Goal: Information Seeking & Learning: Learn about a topic

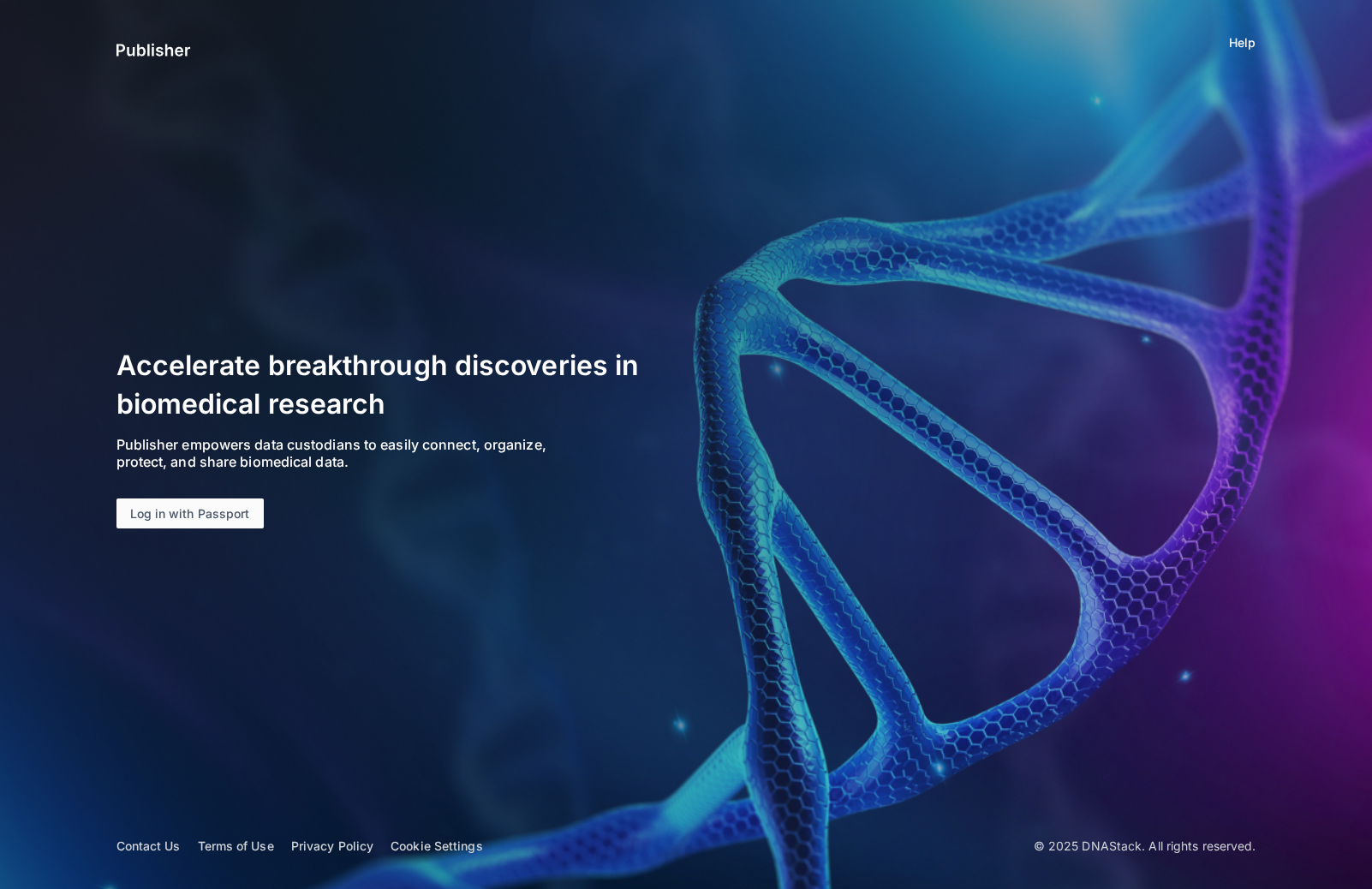
click at [213, 515] on link "Log in with Passport" at bounding box center [190, 513] width 147 height 30
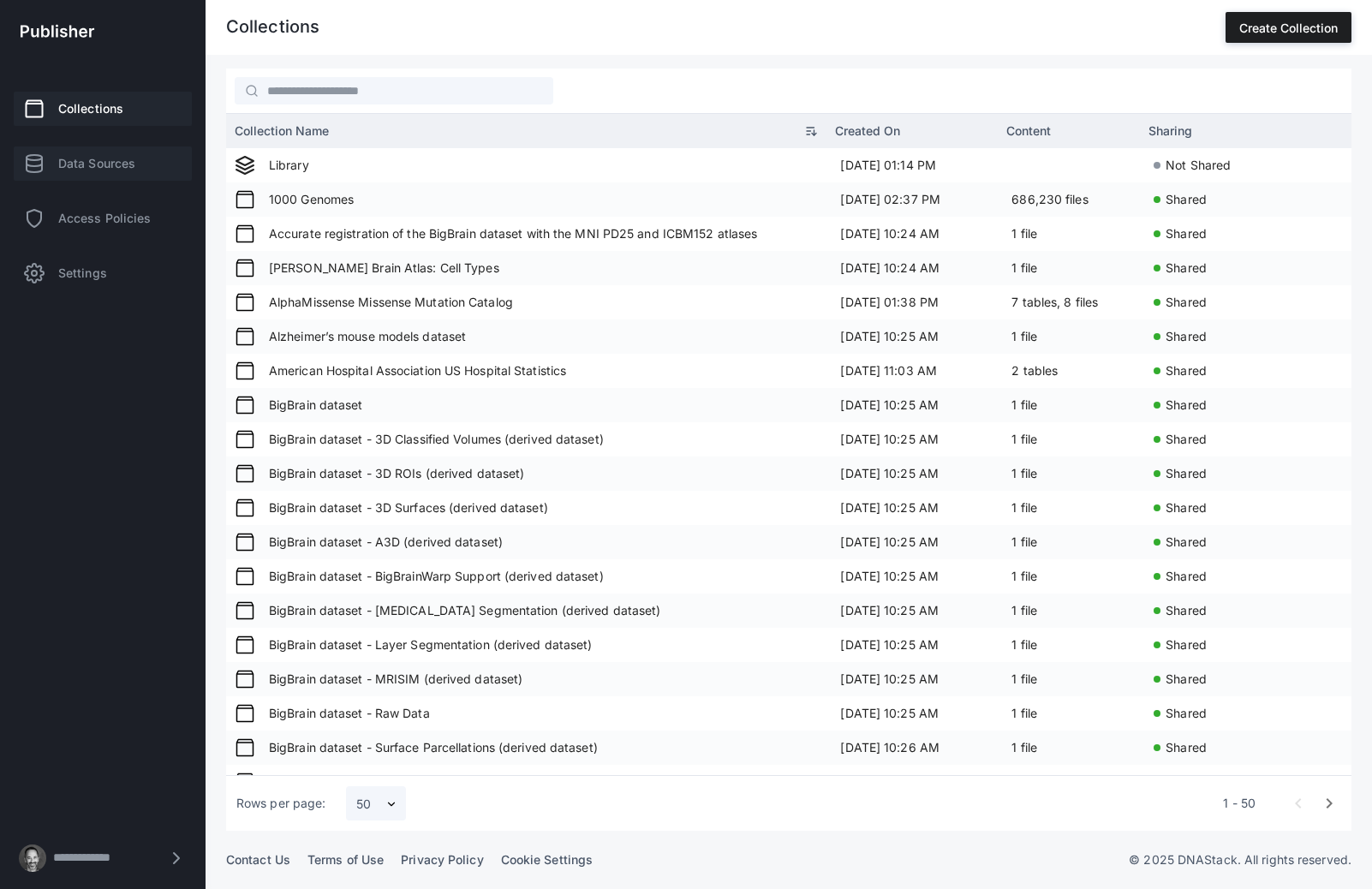
click at [108, 158] on span "Data Sources" at bounding box center [97, 163] width 77 height 17
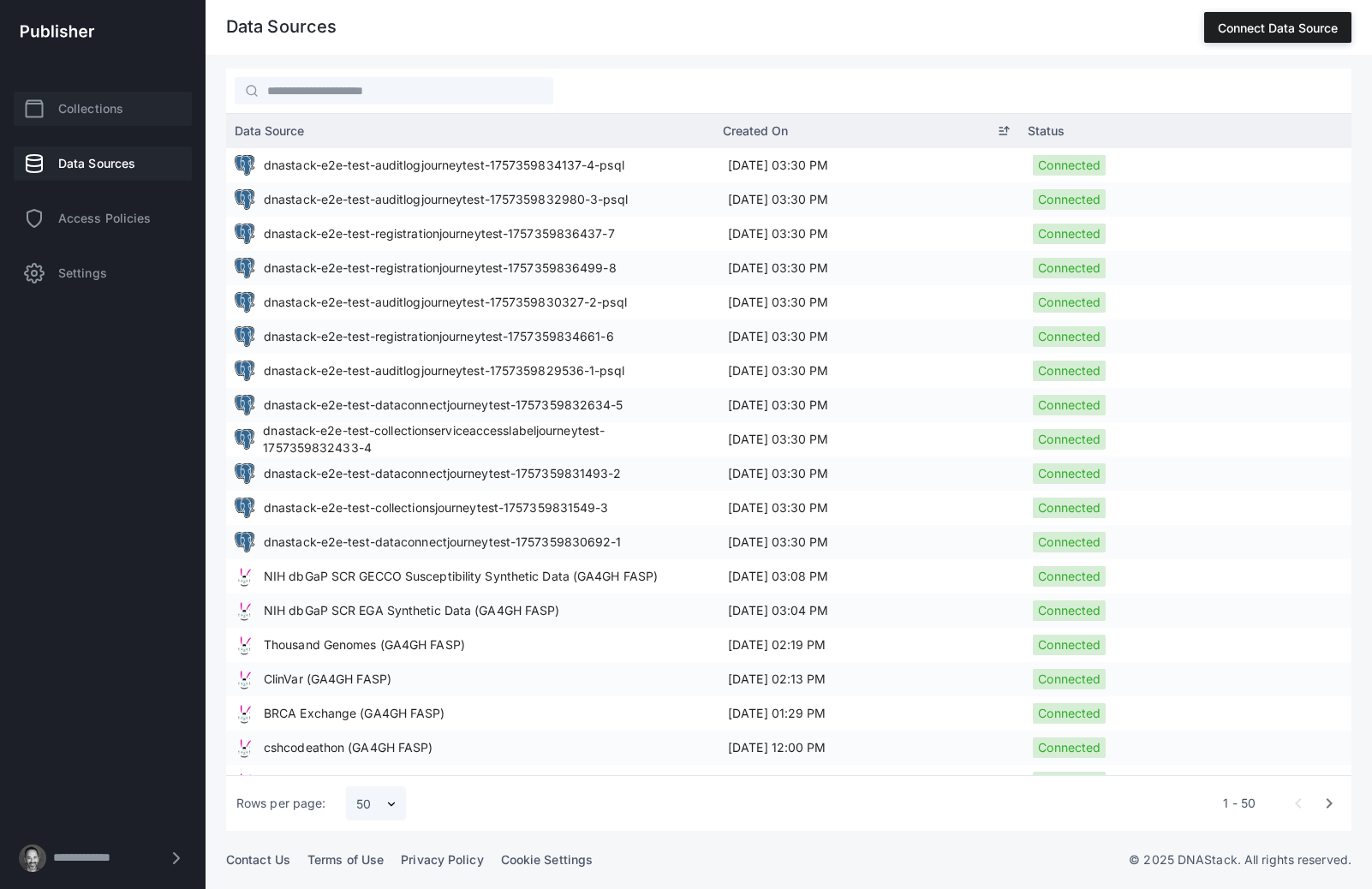
click at [130, 118] on link "Collections" at bounding box center [103, 108] width 178 height 34
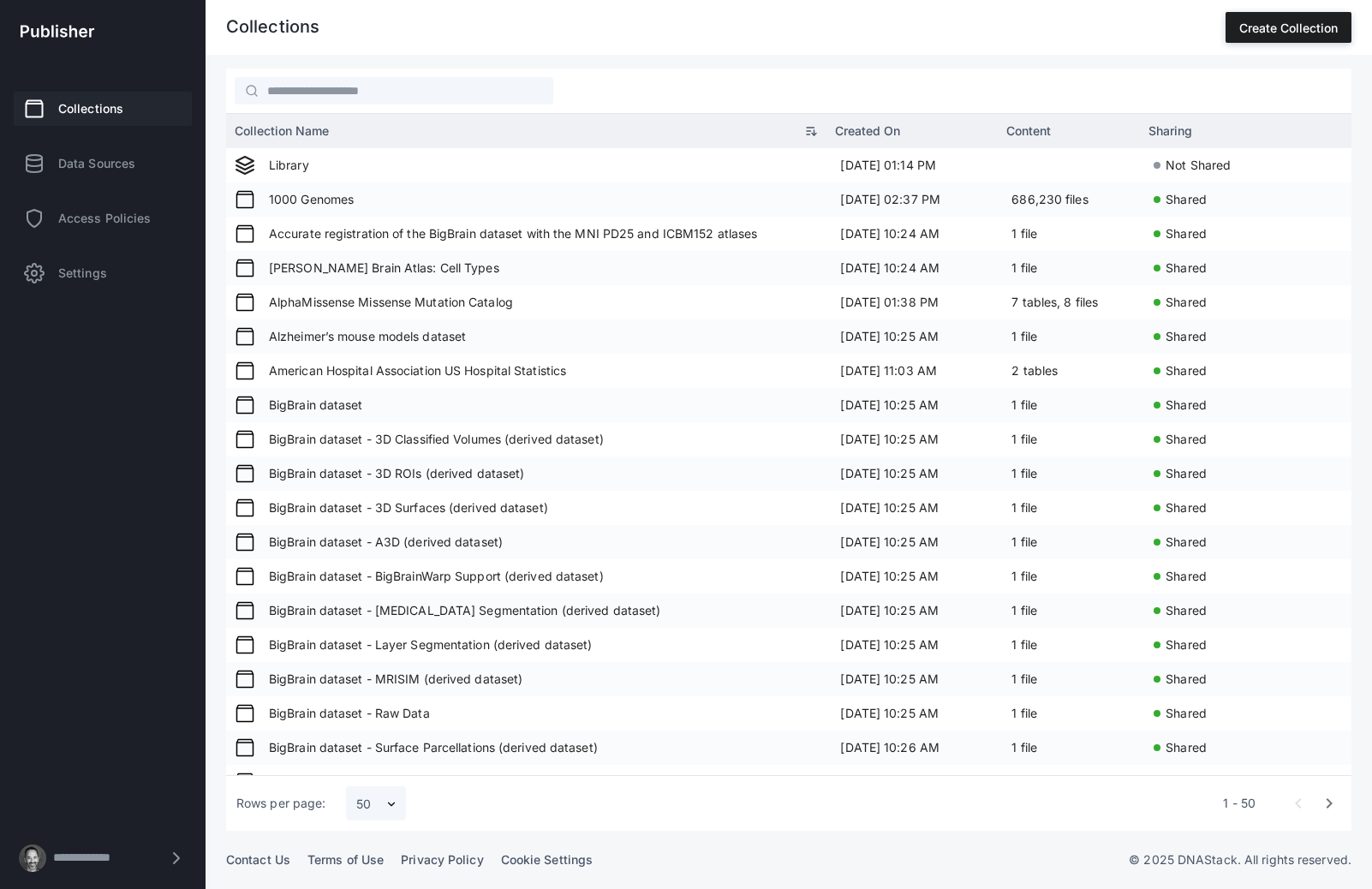
click at [410, 104] on div at bounding box center [789, 91] width 1126 height 45
click at [386, 94] on input "text" at bounding box center [406, 91] width 295 height 23
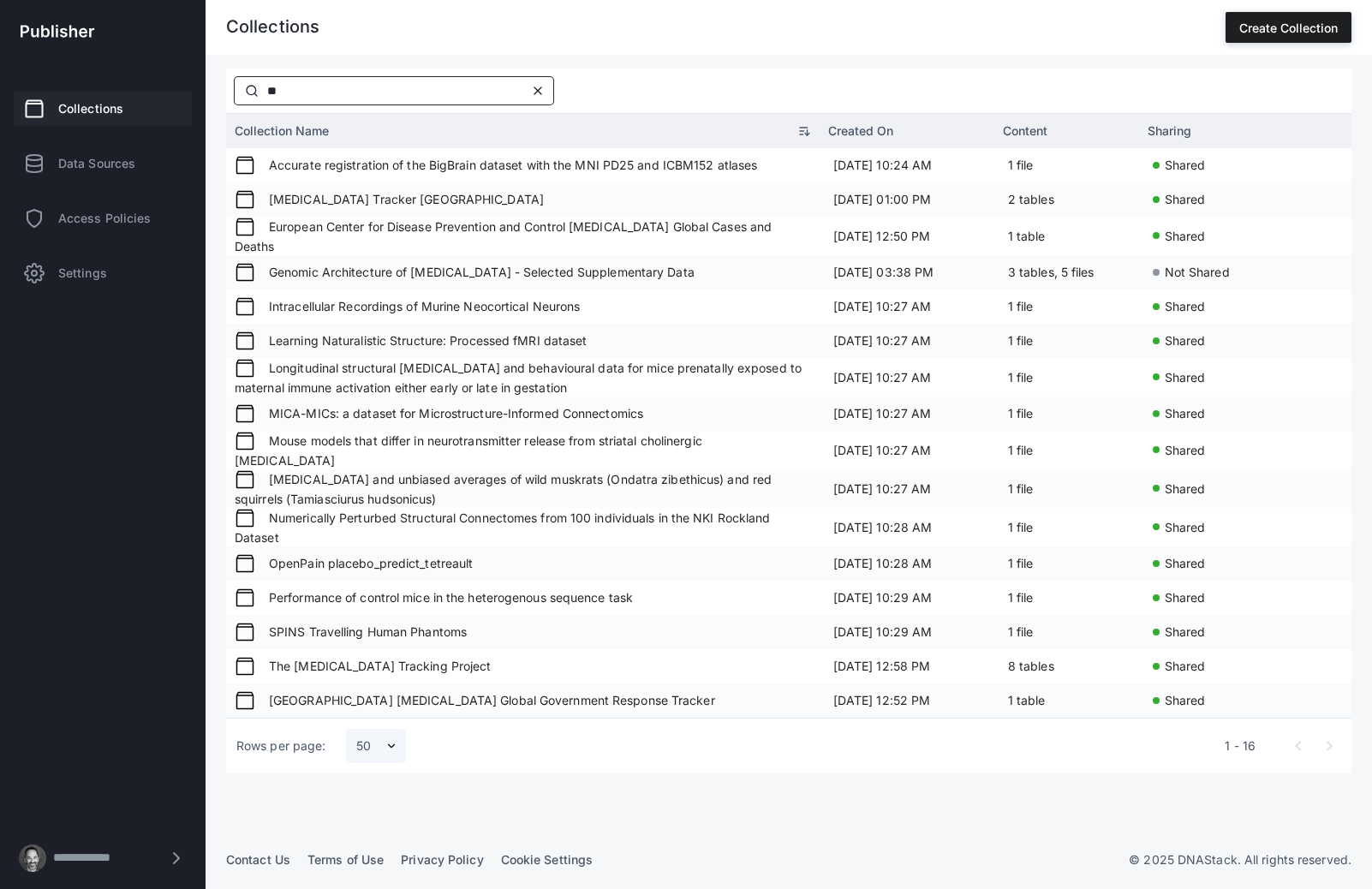
type input "*"
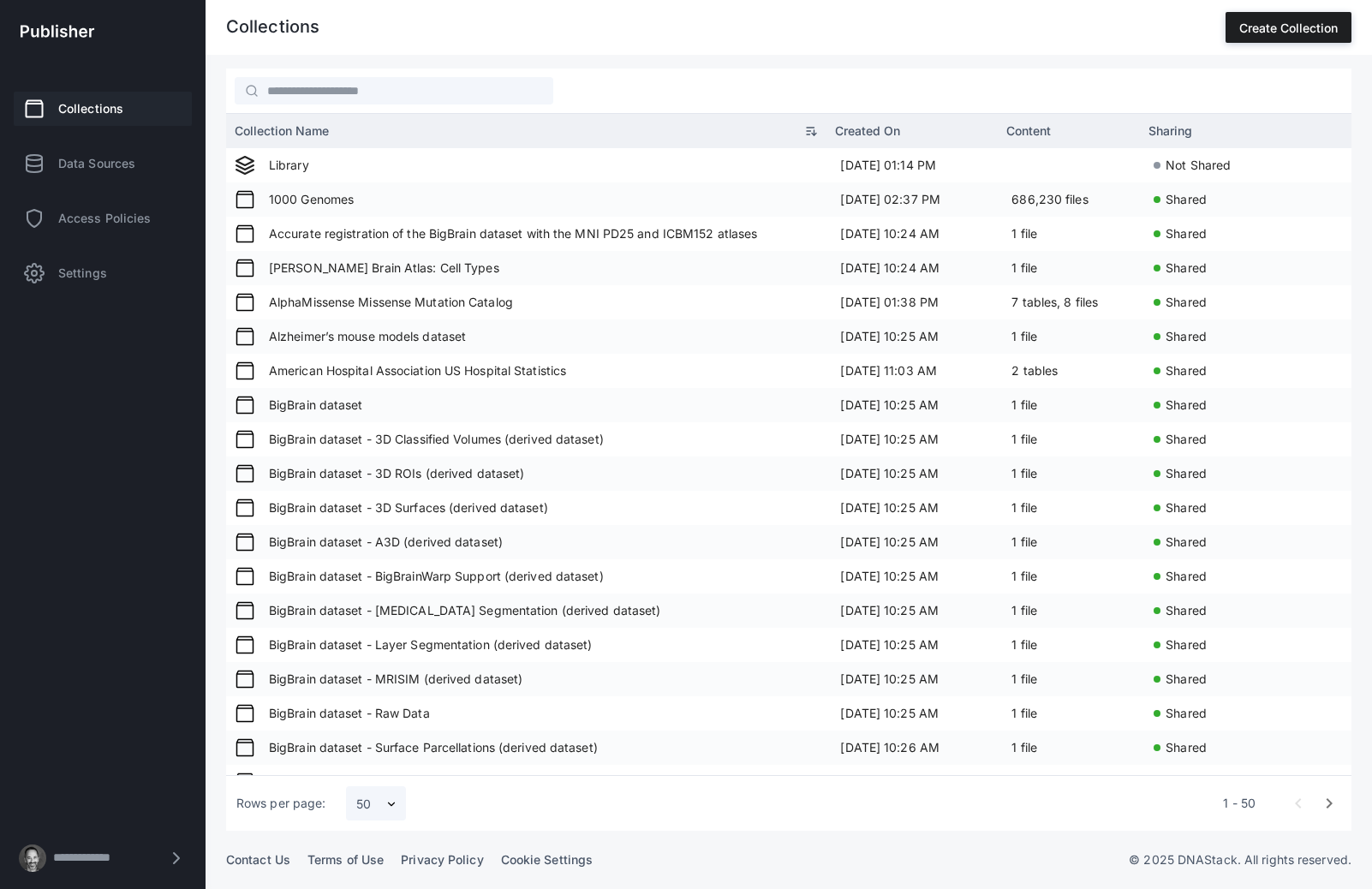
click at [283, 105] on div at bounding box center [789, 91] width 1126 height 45
click at [279, 93] on input "text" at bounding box center [406, 91] width 295 height 23
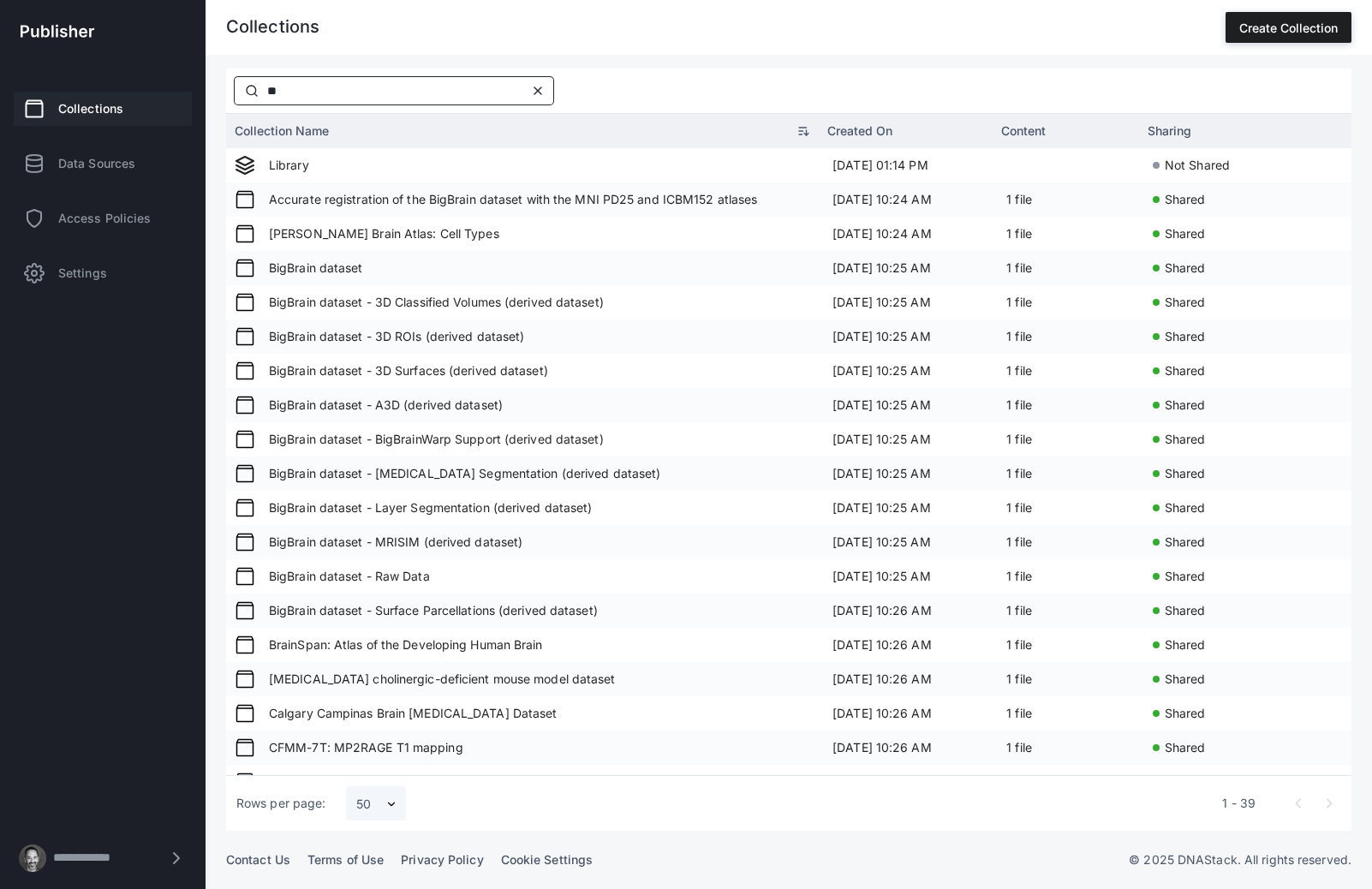
type input "*"
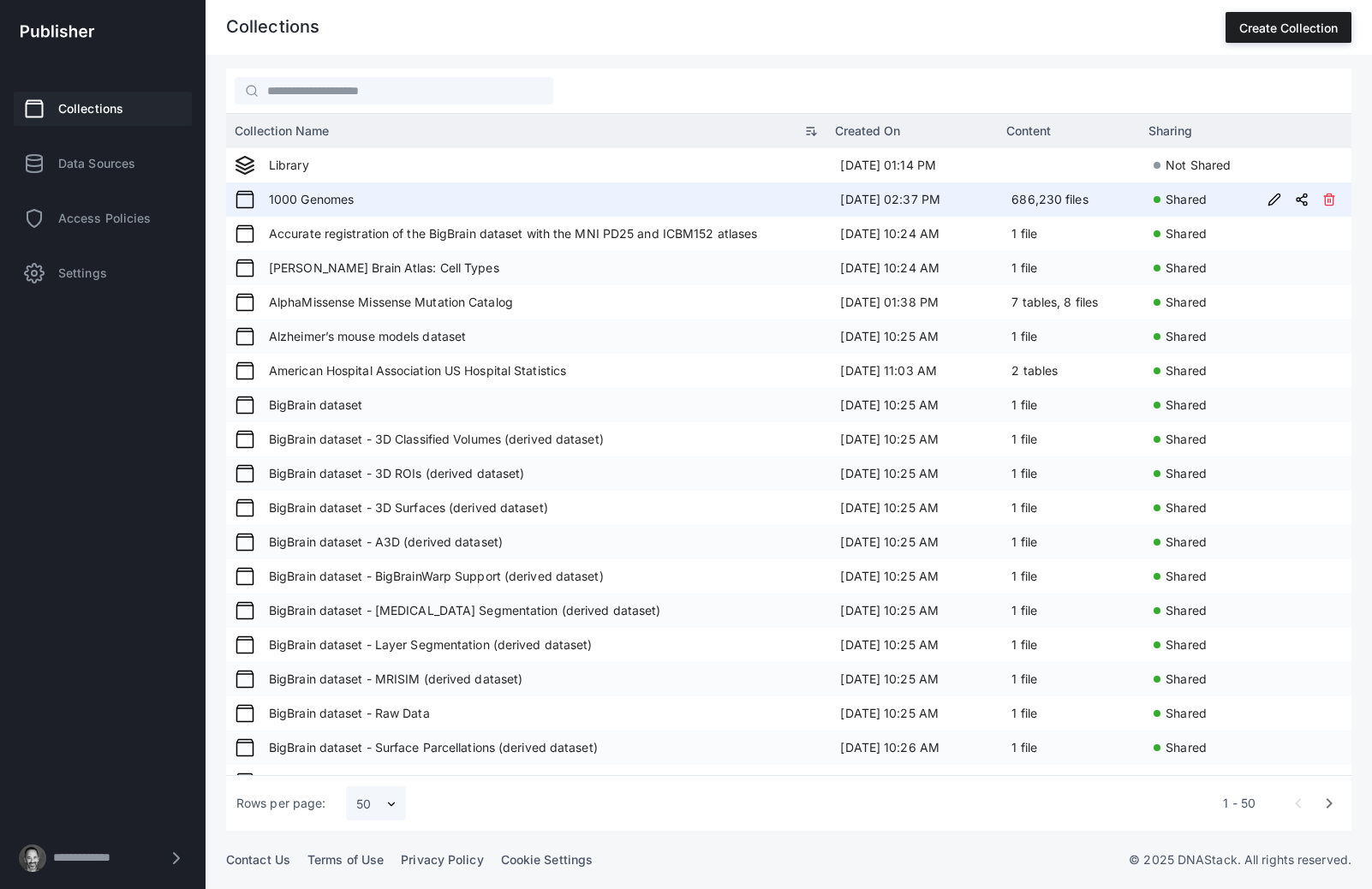
click at [329, 196] on span "1000 Genomes" at bounding box center [304, 199] width 98 height 15
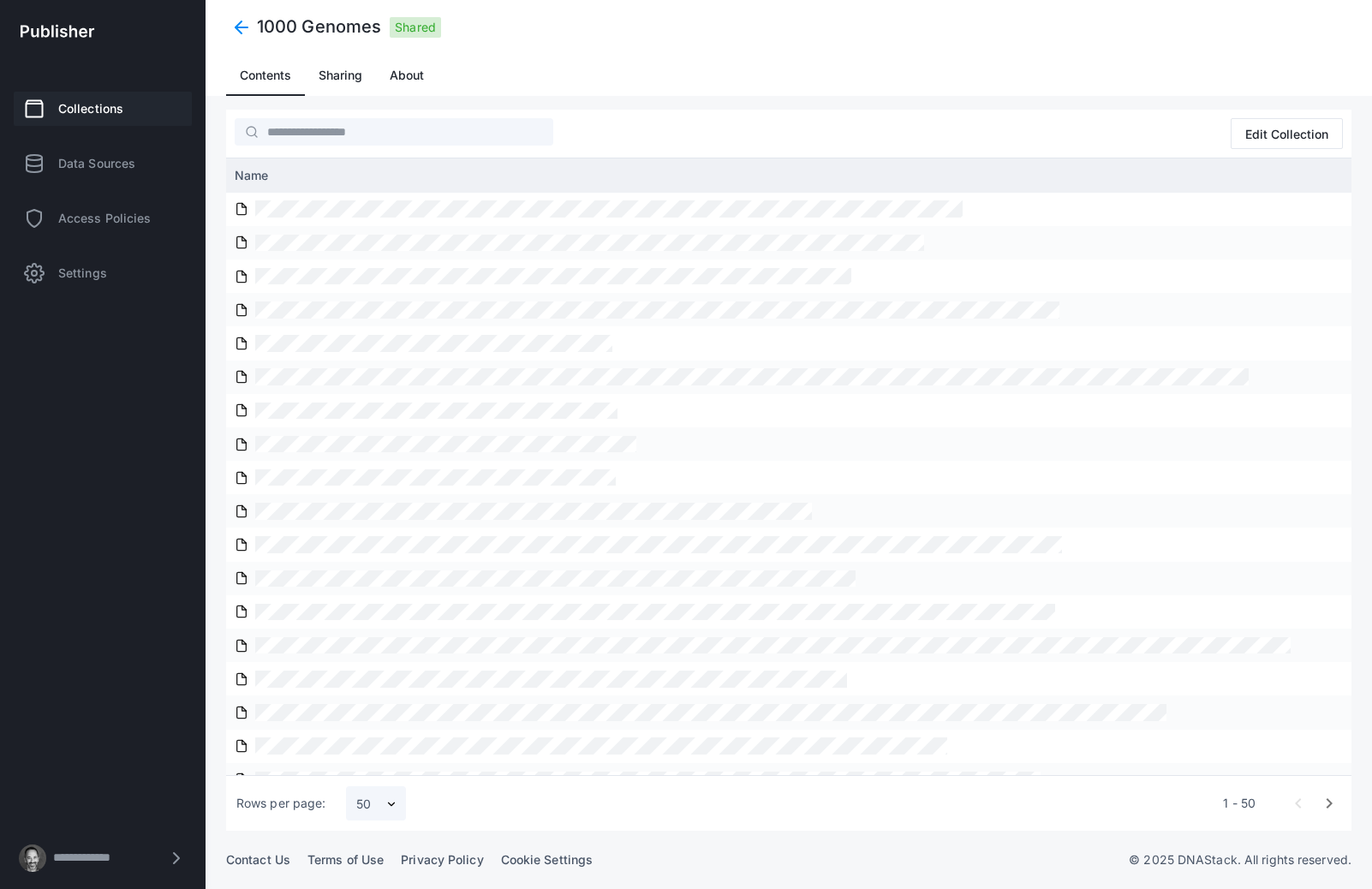
click at [350, 88] on span "Sharing" at bounding box center [341, 75] width 43 height 41
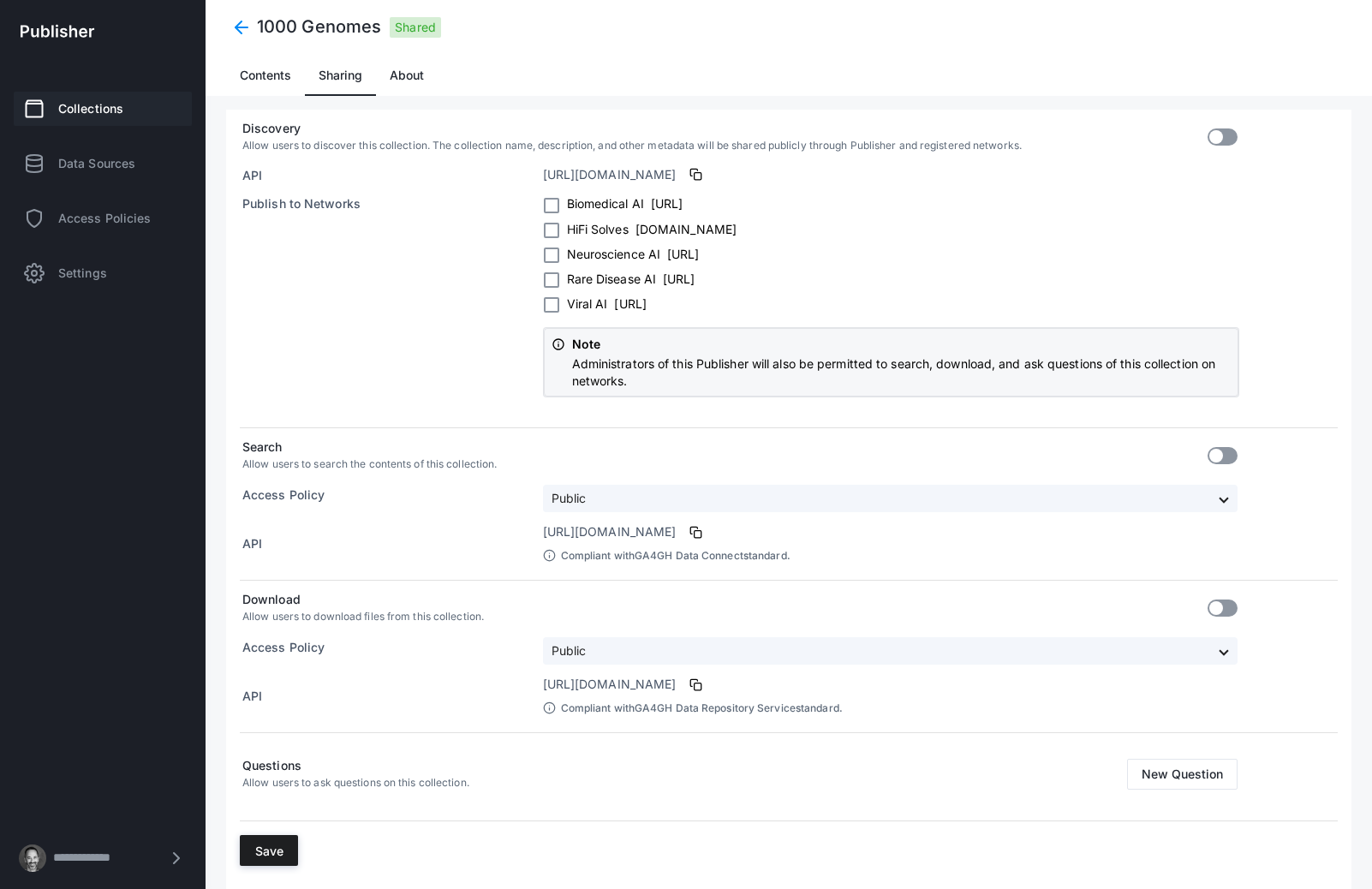
scroll to position [101, 0]
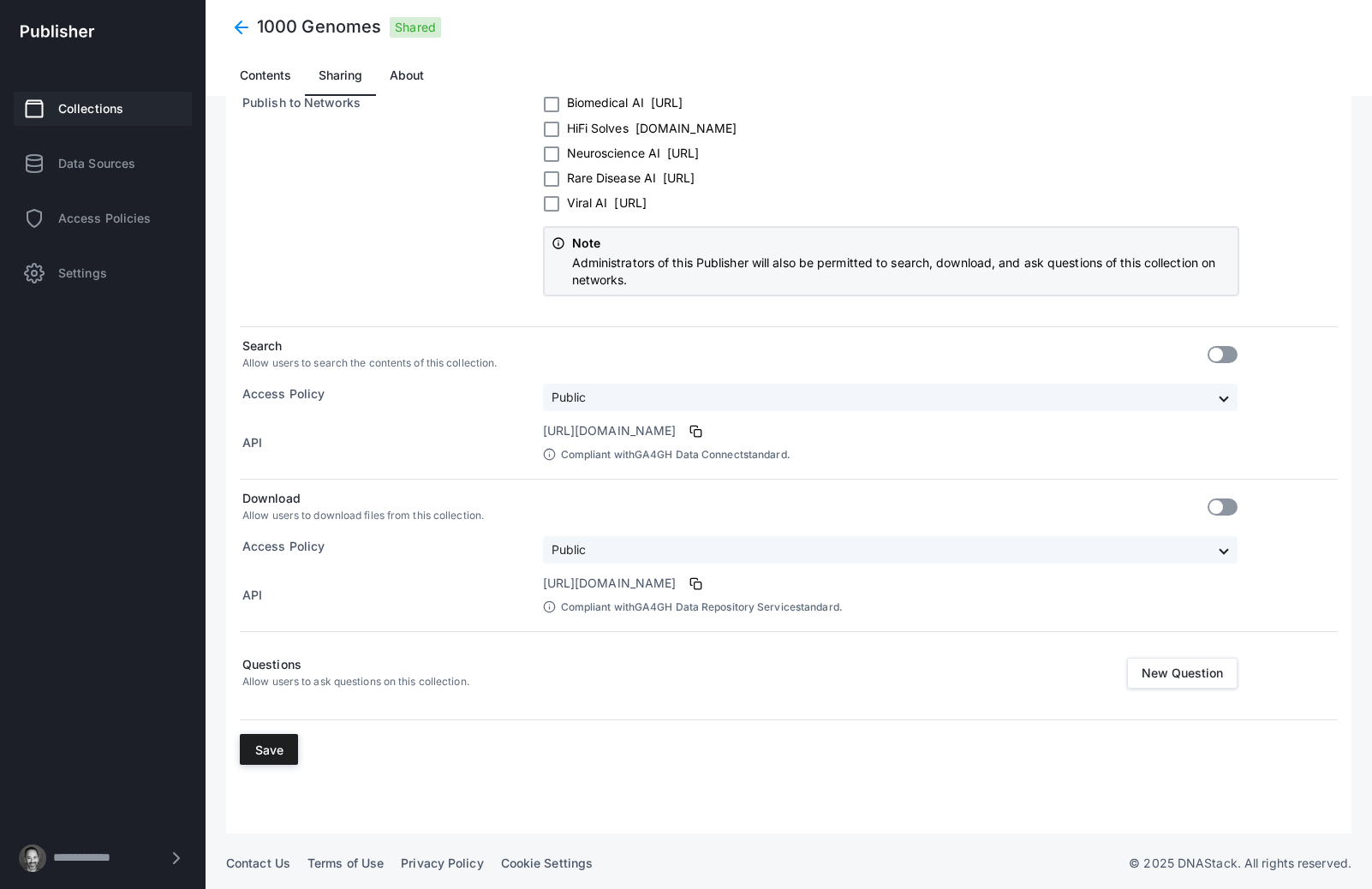
click at [1162, 671] on button "New Question" at bounding box center [1182, 673] width 110 height 30
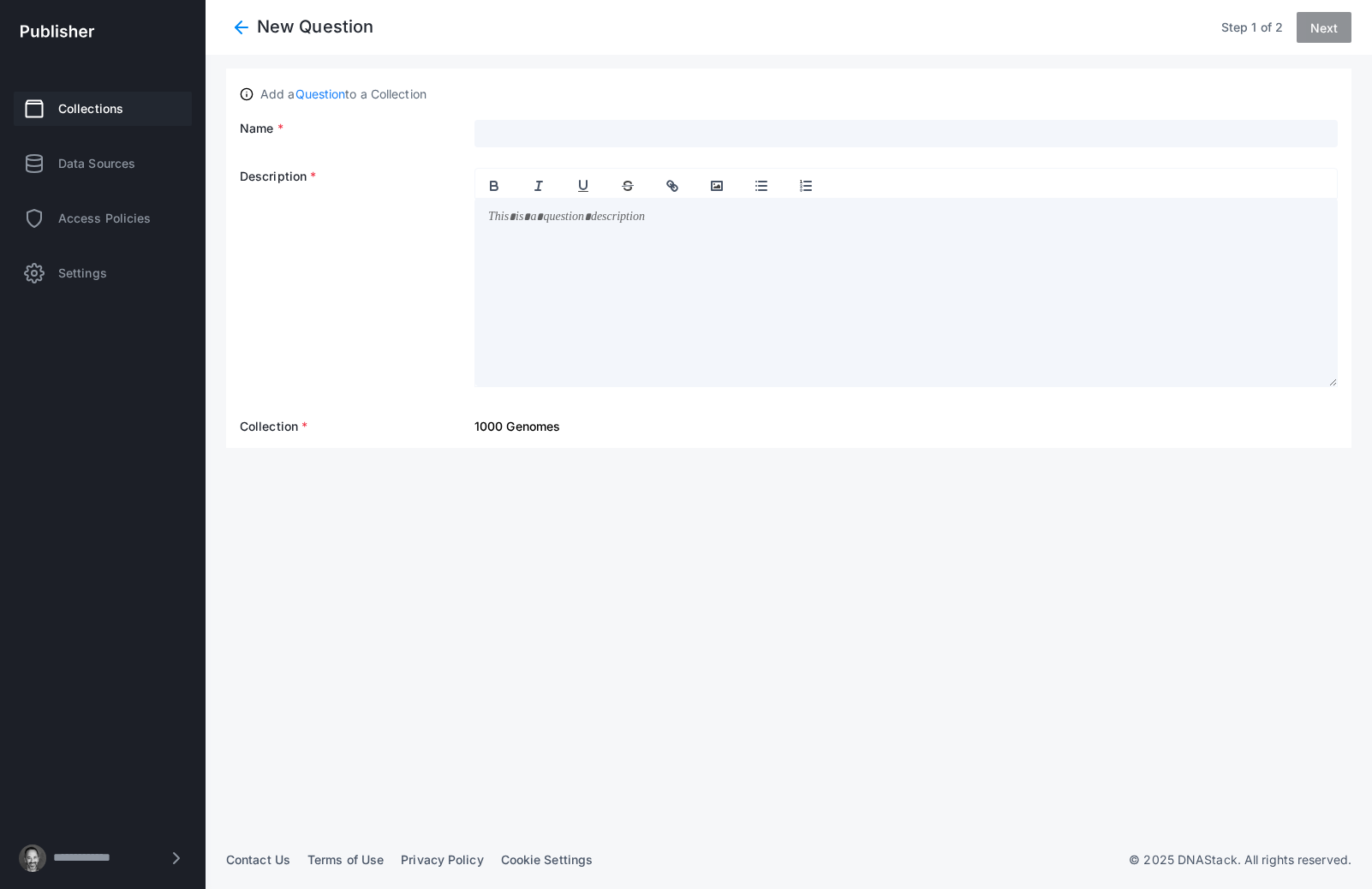
click at [553, 151] on div "Name Description Collection 1000 Genomes" at bounding box center [789, 277] width 1098 height 315
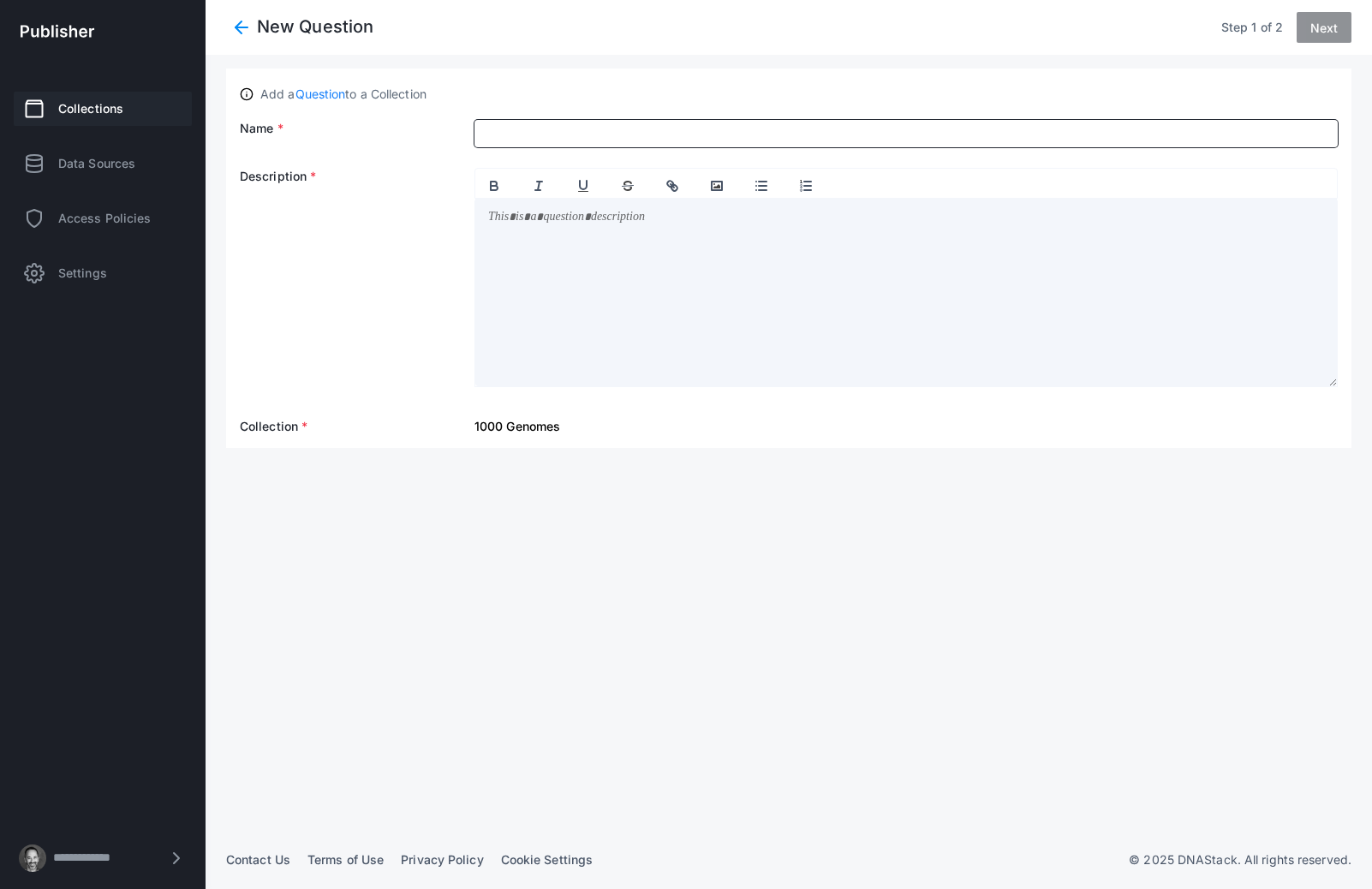
click at [543, 133] on input at bounding box center [906, 134] width 863 height 28
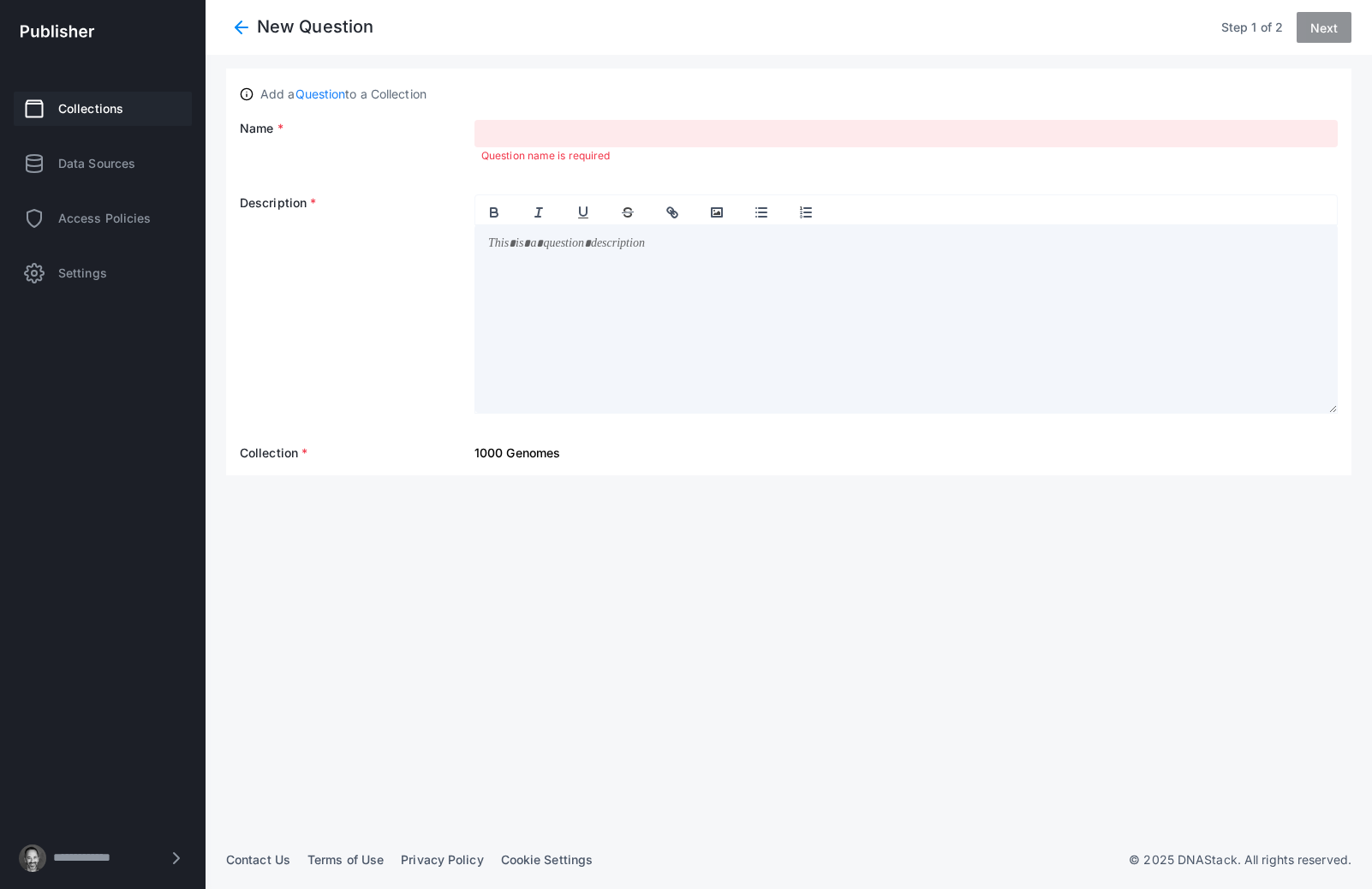
click at [245, 22] on span at bounding box center [241, 27] width 30 height 30
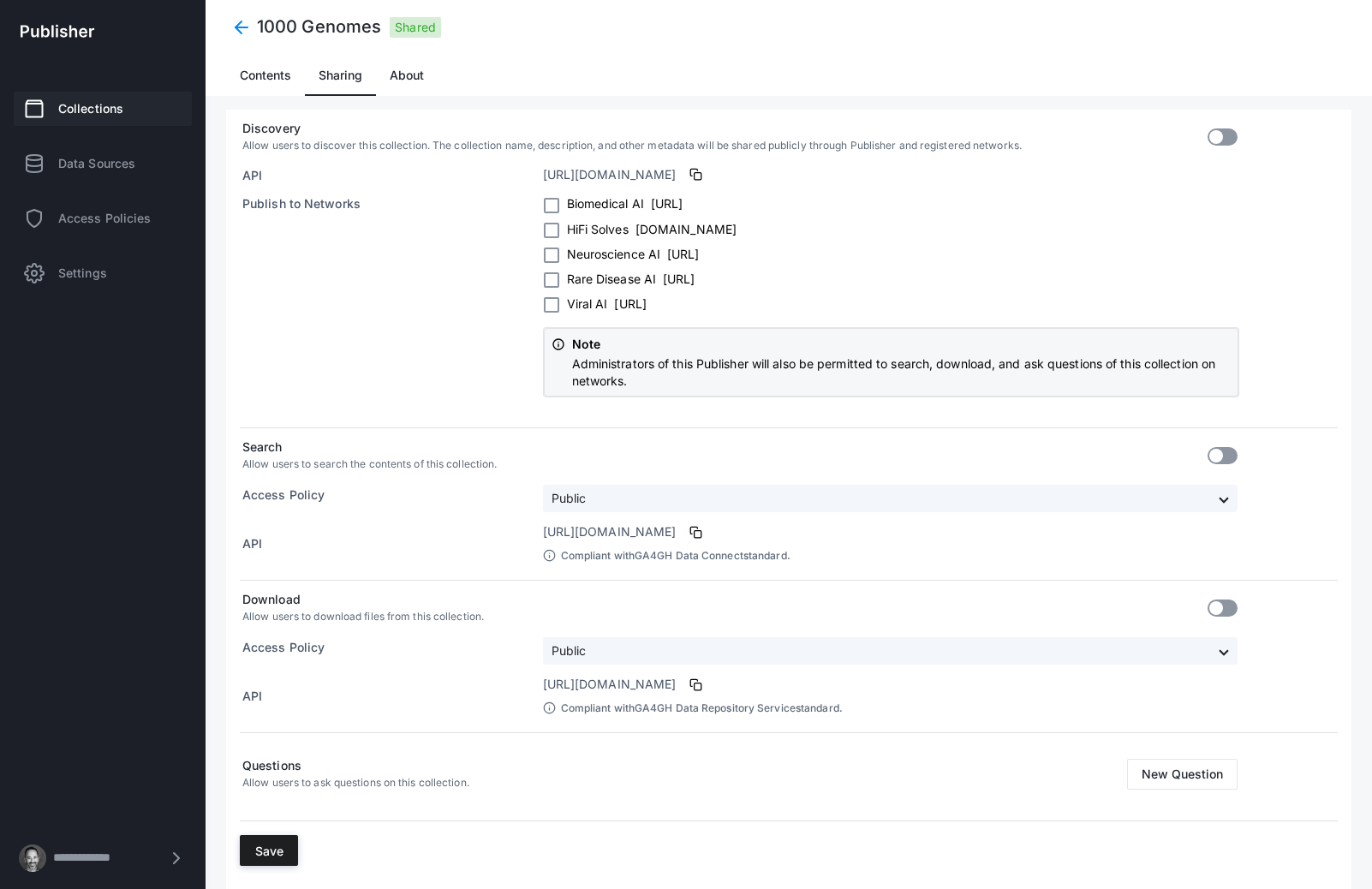
click at [241, 30] on span at bounding box center [241, 27] width 30 height 30
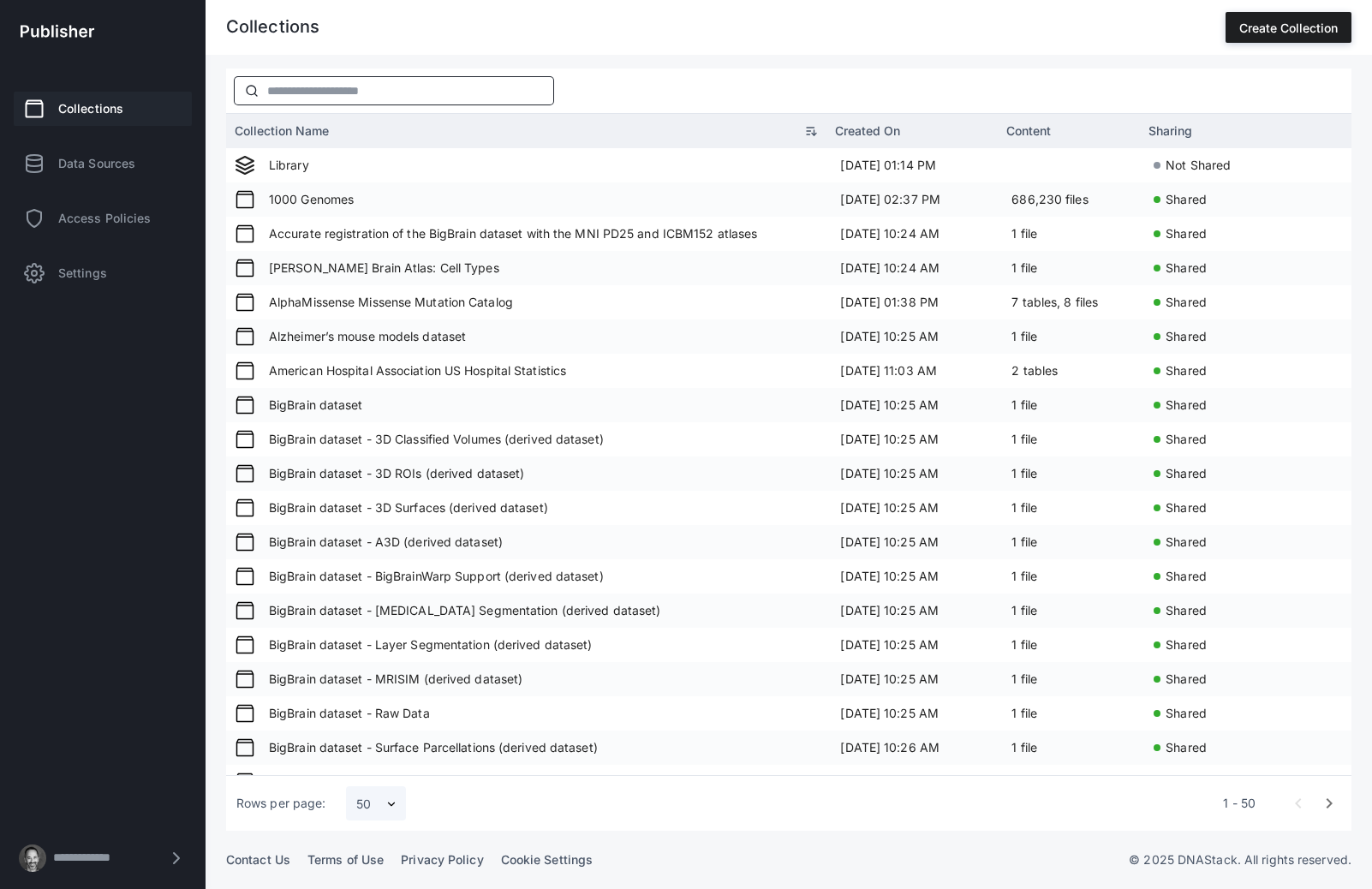
click at [384, 88] on input "text" at bounding box center [406, 91] width 295 height 23
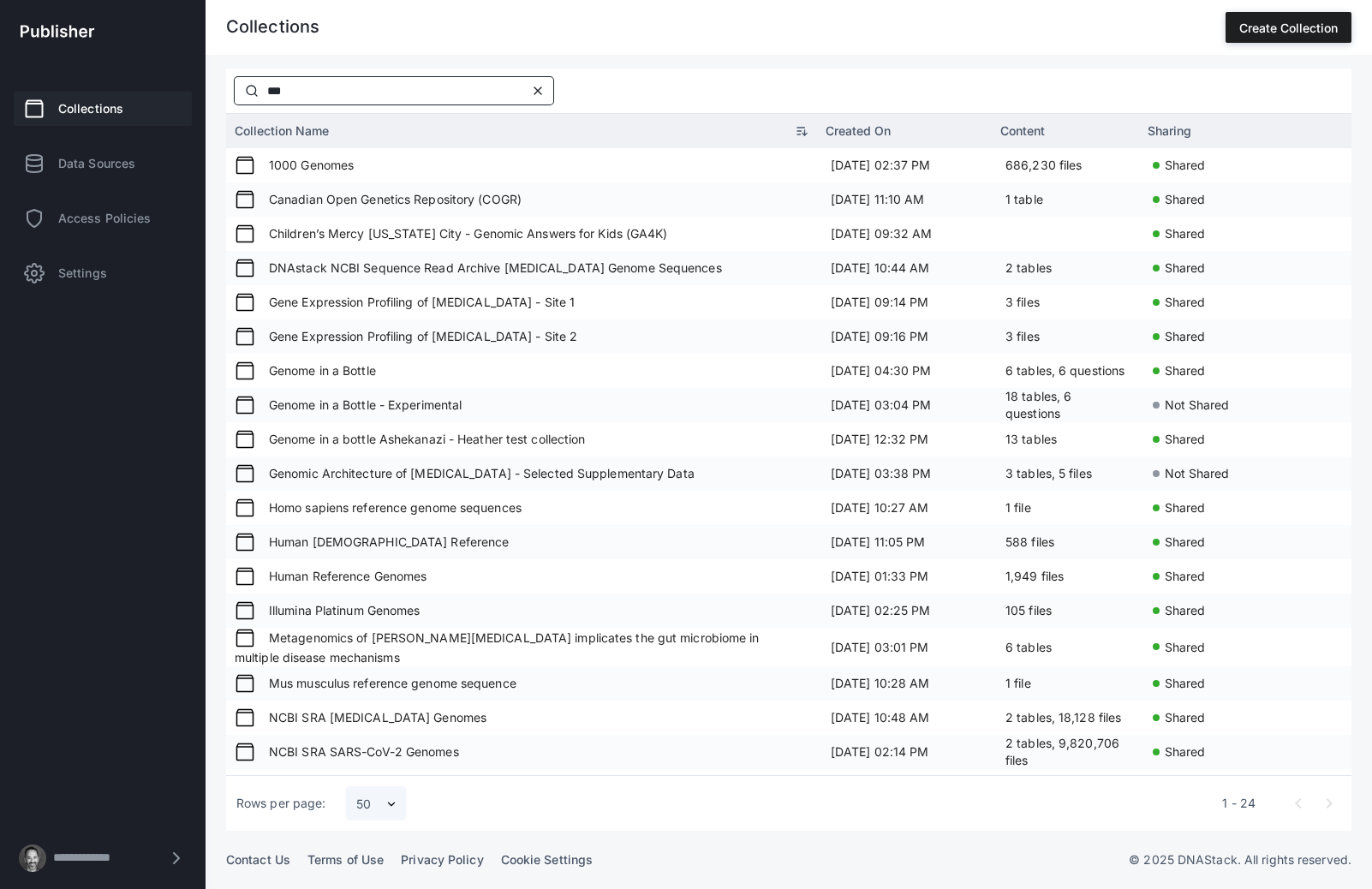
type input "****"
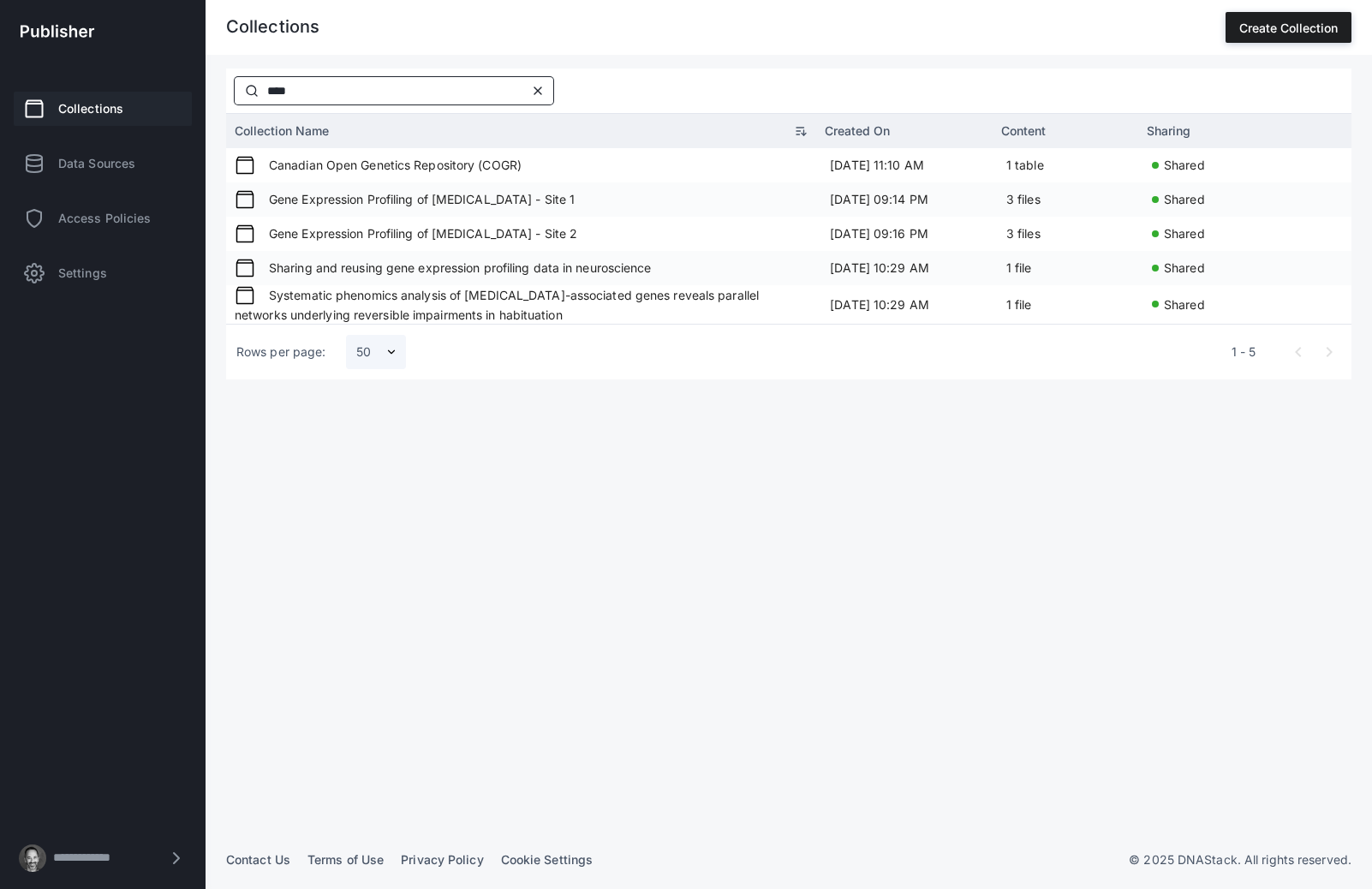
click at [353, 99] on input "****" at bounding box center [390, 91] width 263 height 23
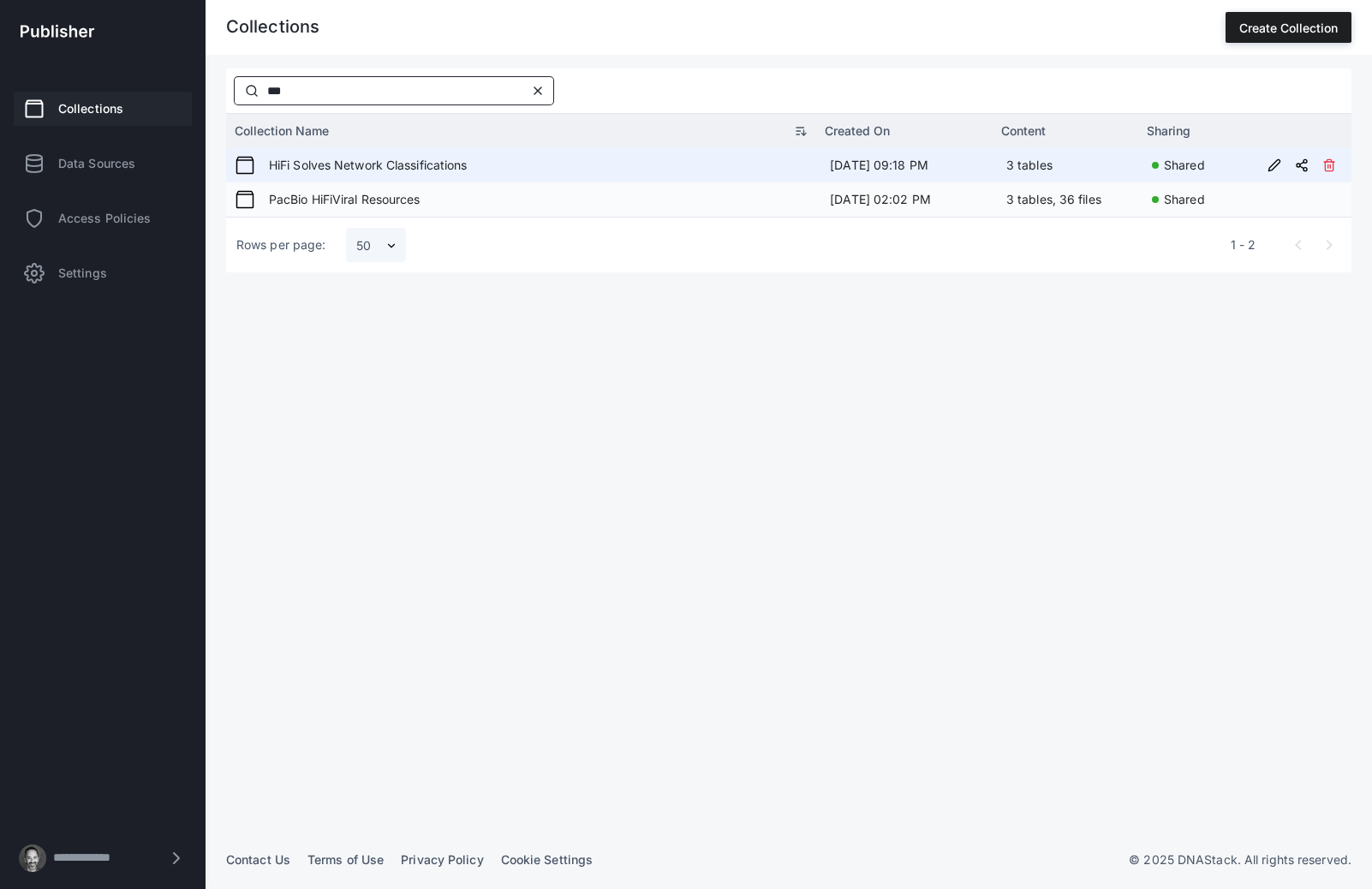
type input "***"
click at [358, 165] on span "HiFi Solves Network Classifications" at bounding box center [362, 164] width 212 height 15
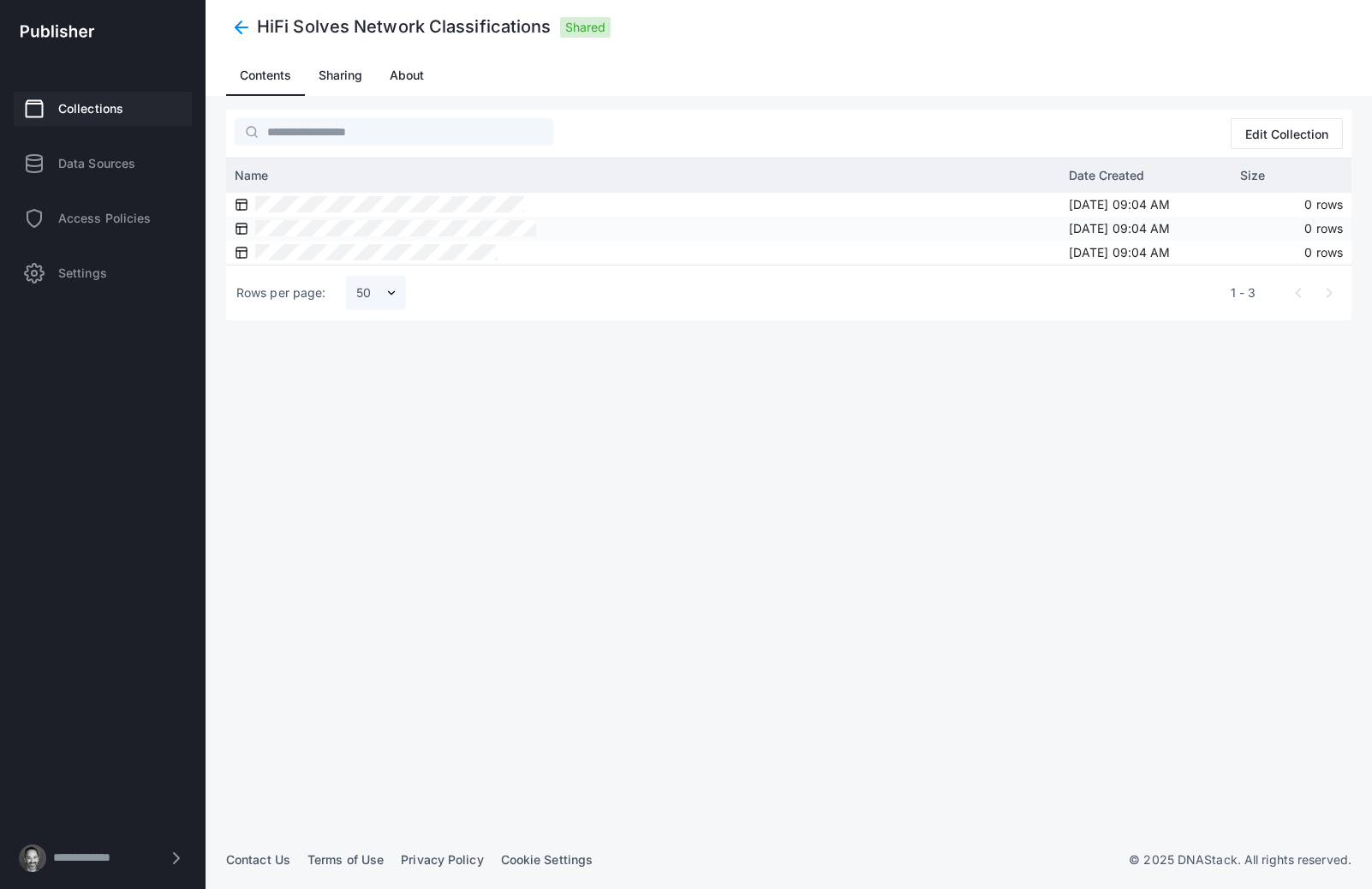
click at [236, 23] on span at bounding box center [241, 27] width 30 height 30
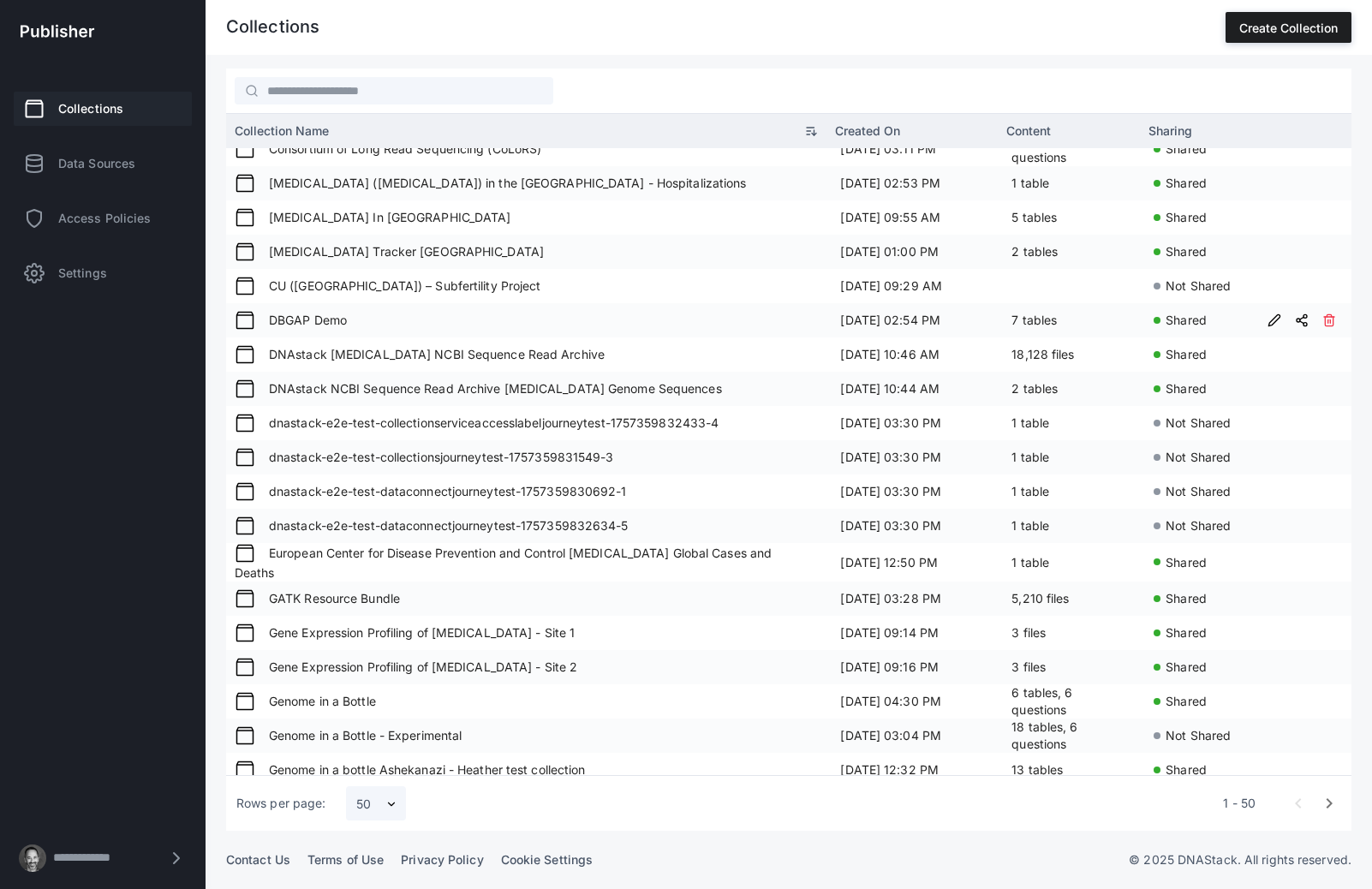
scroll to position [1089, 0]
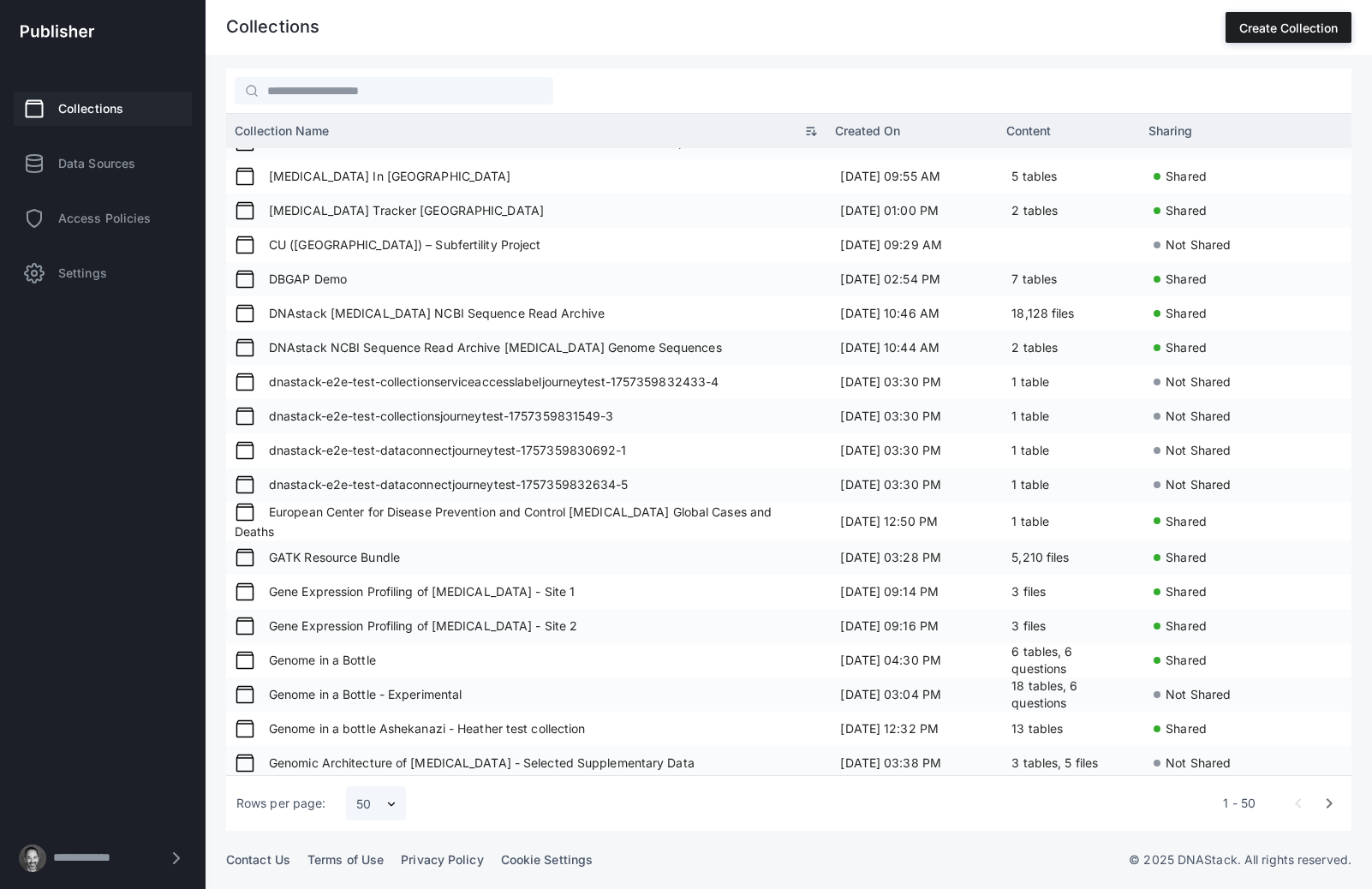
click at [1329, 808] on span "button" at bounding box center [1329, 802] width 30 height 30
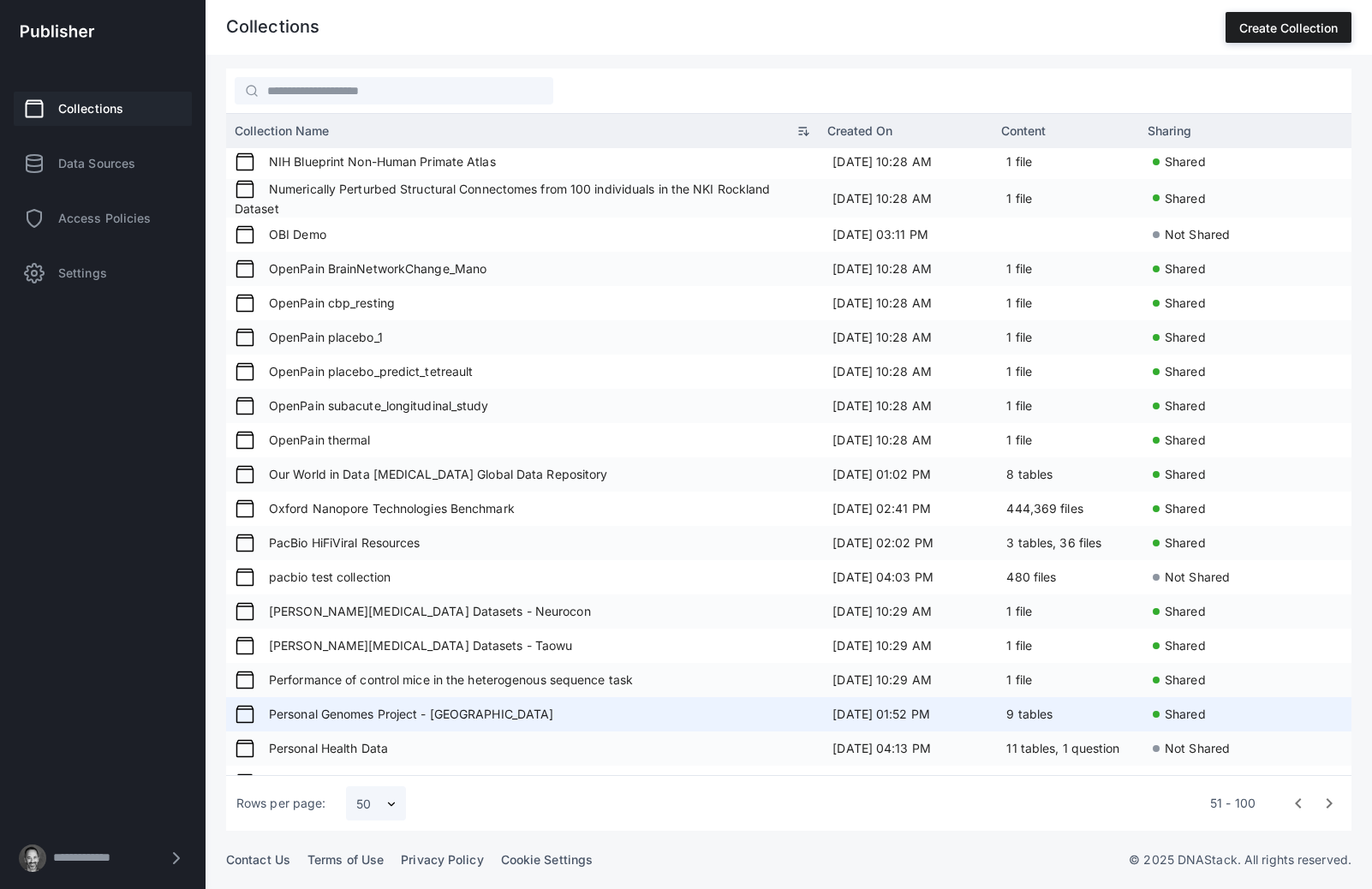
scroll to position [1105, 0]
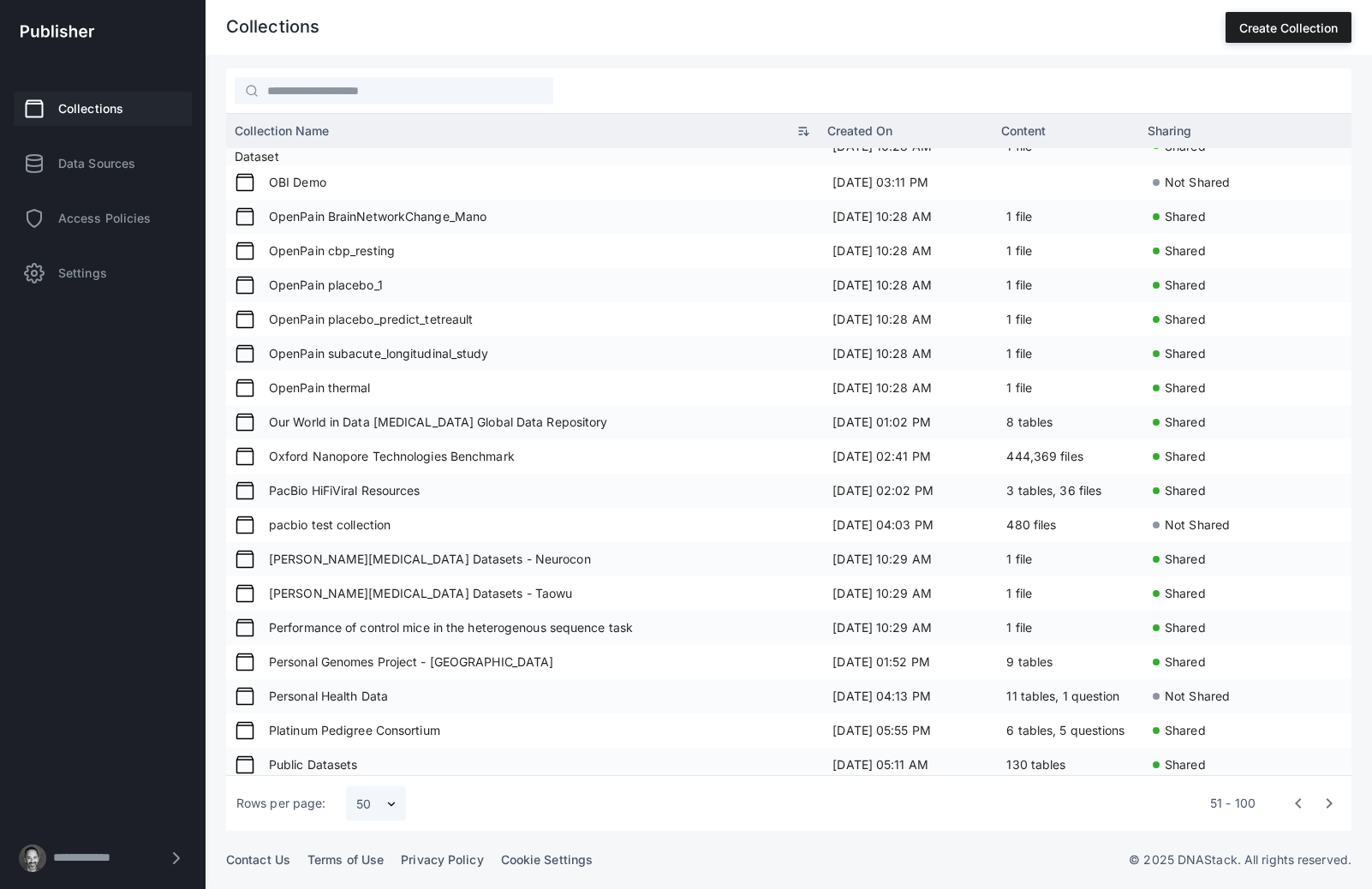
click at [1328, 808] on span "button" at bounding box center [1329, 802] width 30 height 30
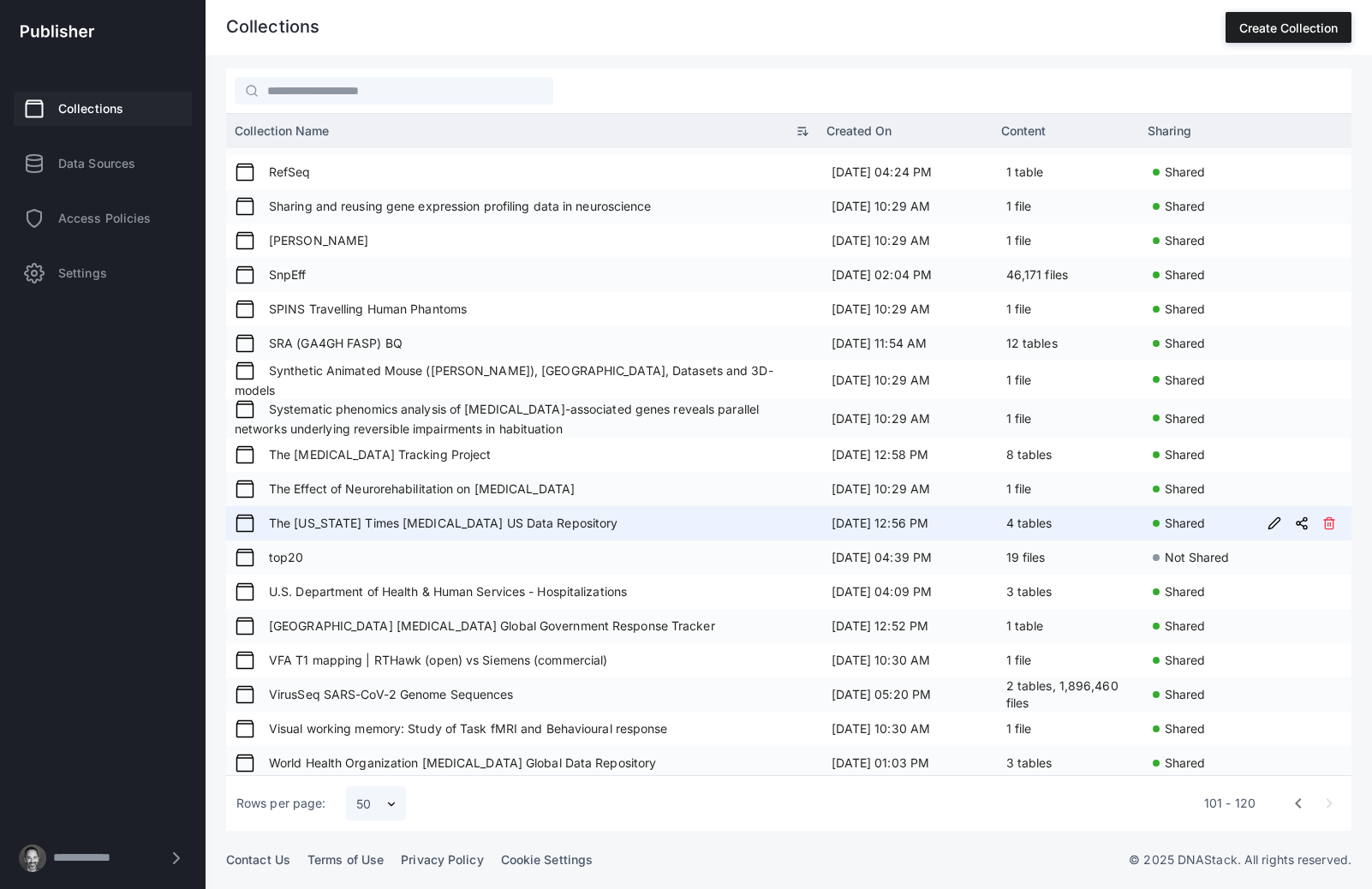
scroll to position [0, 0]
